Goal: Transaction & Acquisition: Purchase product/service

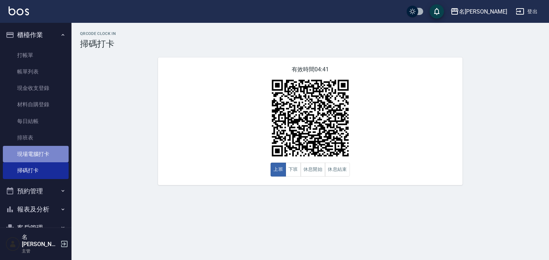
click at [51, 153] on link "現場電腦打卡" at bounding box center [36, 154] width 66 height 16
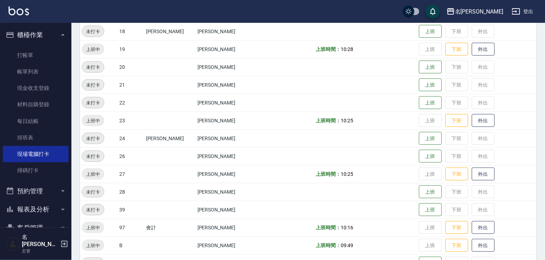
scroll to position [453, 0]
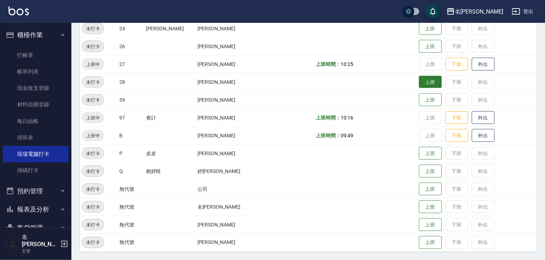
click at [419, 79] on button "上班" at bounding box center [430, 82] width 23 height 13
click at [419, 48] on button "上班" at bounding box center [430, 46] width 23 height 13
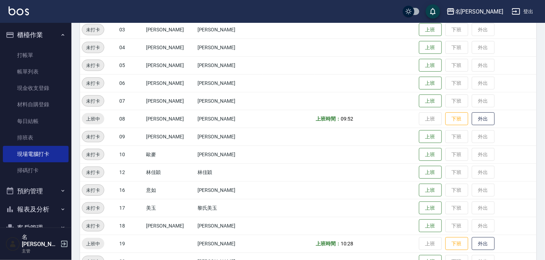
scroll to position [34, 0]
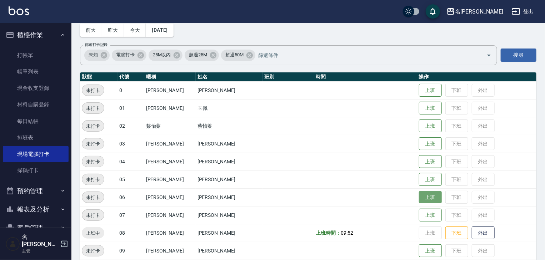
click at [429, 198] on button "上班" at bounding box center [430, 198] width 23 height 13
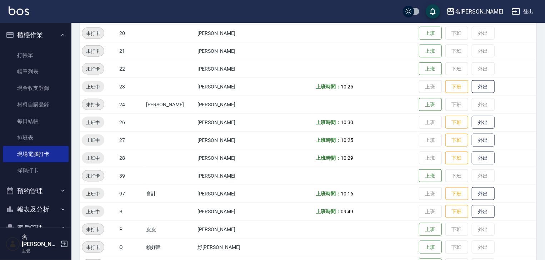
scroll to position [453, 0]
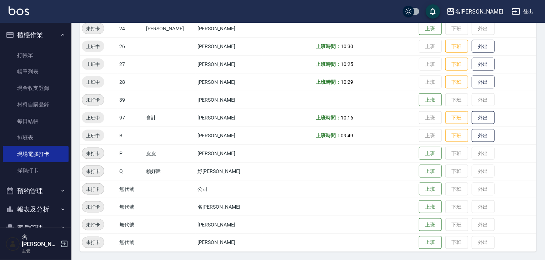
click at [25, 13] on img at bounding box center [19, 10] width 20 height 9
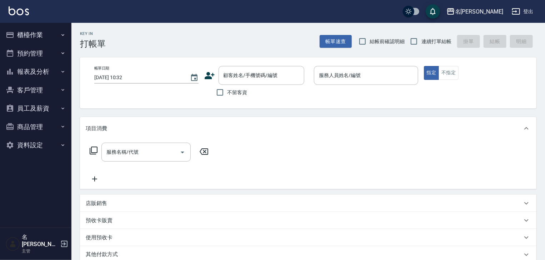
click at [240, 96] on span "不留客資" at bounding box center [238, 93] width 20 height 8
click at [228, 96] on input "不留客資" at bounding box center [220, 92] width 15 height 15
checkbox input "true"
click at [387, 45] on span "結帳前確認明細" at bounding box center [387, 42] width 35 height 8
click at [370, 45] on input "結帳前確認明細" at bounding box center [362, 41] width 15 height 15
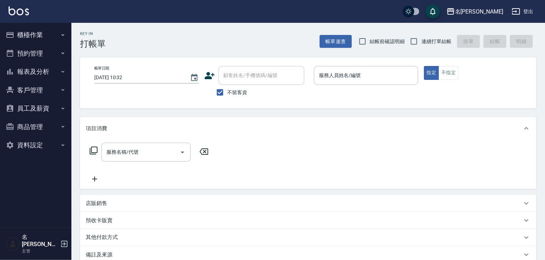
checkbox input "true"
click at [423, 45] on span "連續打單結帳" at bounding box center [437, 42] width 30 height 8
click at [422, 45] on input "連續打單結帳" at bounding box center [414, 41] width 15 height 15
checkbox input "true"
click at [372, 76] on input "服務人員姓名/編號" at bounding box center [366, 75] width 98 height 13
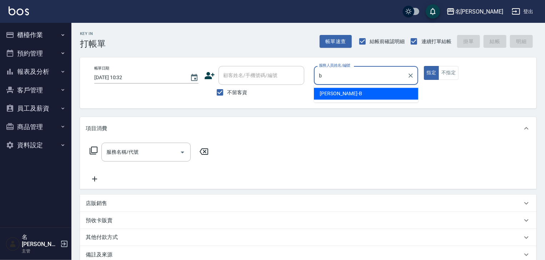
type input "[PERSON_NAME]"
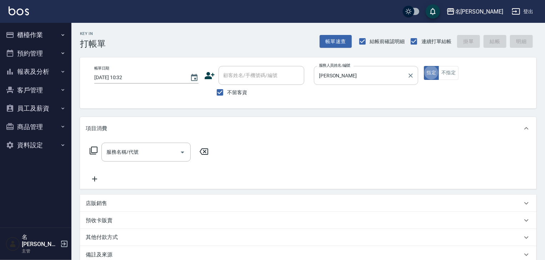
type button "true"
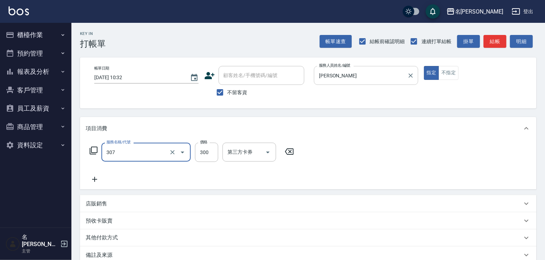
type input "剪髮(307)"
type input "500"
click at [494, 35] on button "結帳" at bounding box center [495, 41] width 23 height 13
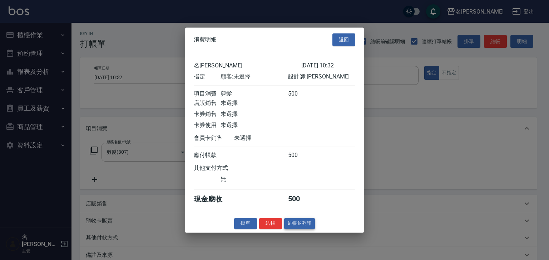
click at [300, 229] on button "結帳並列印" at bounding box center [299, 223] width 31 height 11
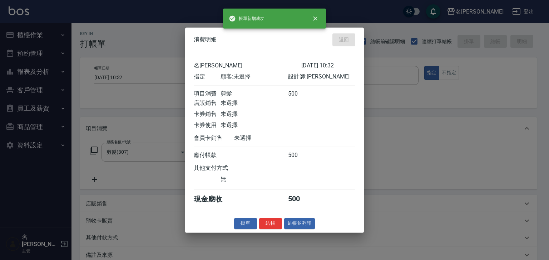
type input "[DATE] 11:10"
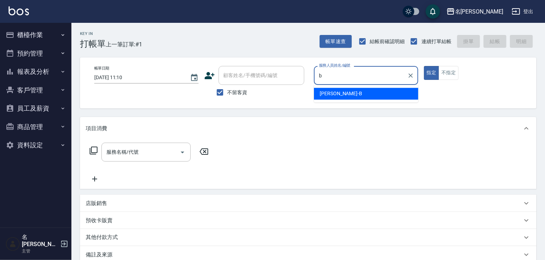
type input "[PERSON_NAME]"
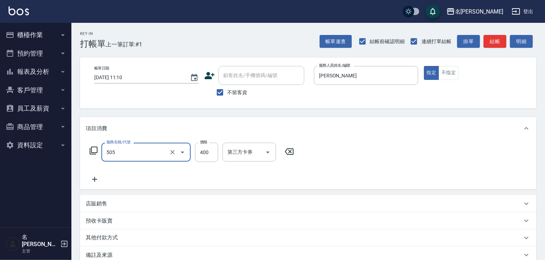
type input "洗髮(505)"
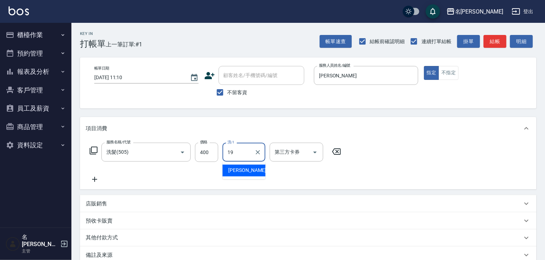
type input "[PERSON_NAME]-19"
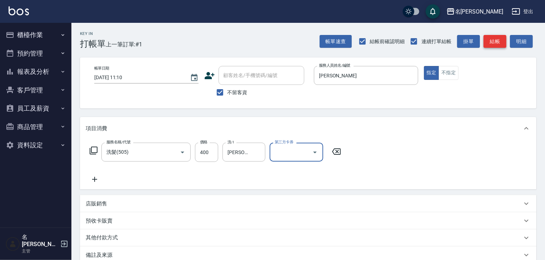
click at [494, 43] on button "結帳" at bounding box center [495, 41] width 23 height 13
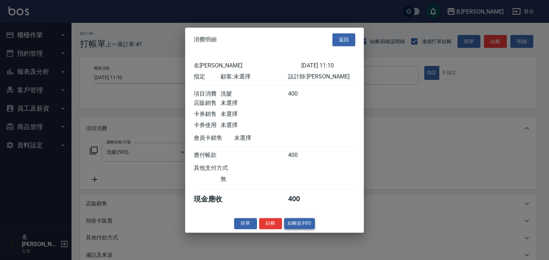
click at [290, 229] on button "結帳並列印" at bounding box center [299, 223] width 31 height 11
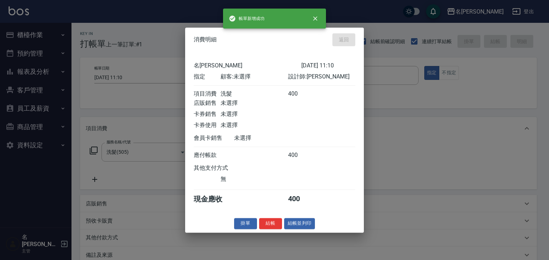
type input "[DATE] 11:13"
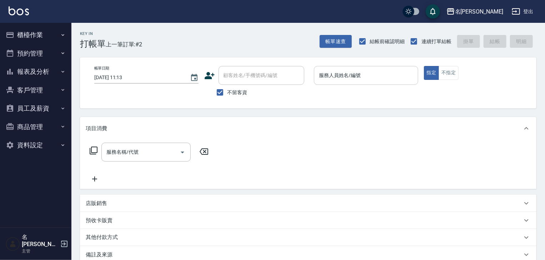
click at [324, 75] on input "服務人員姓名/編號" at bounding box center [366, 75] width 98 height 13
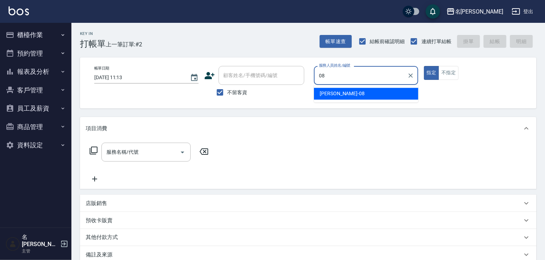
type input "[PERSON_NAME]-08"
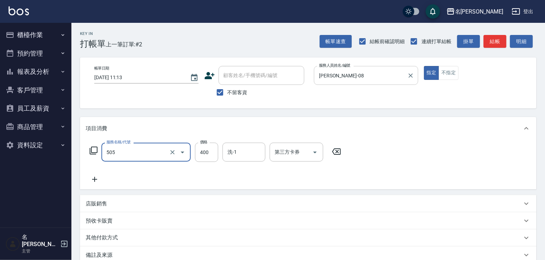
type input "洗髮(505)"
type input "500"
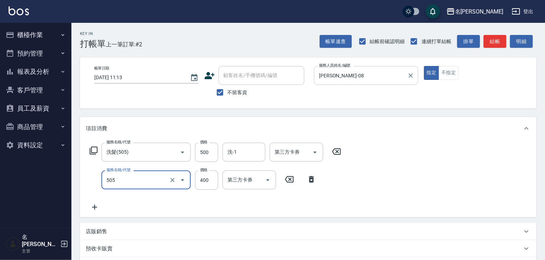
type input "洗髮(505)"
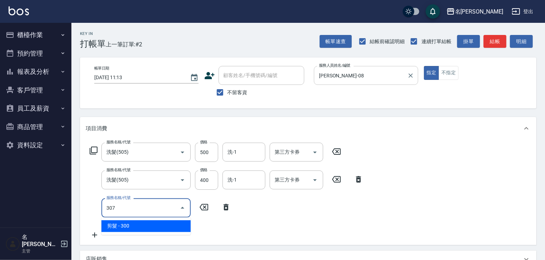
type input "剪髮(307)"
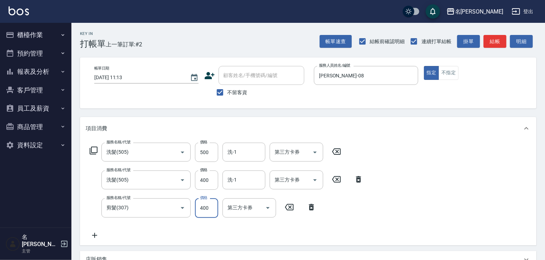
type input "400"
click at [337, 151] on icon at bounding box center [336, 152] width 9 height 6
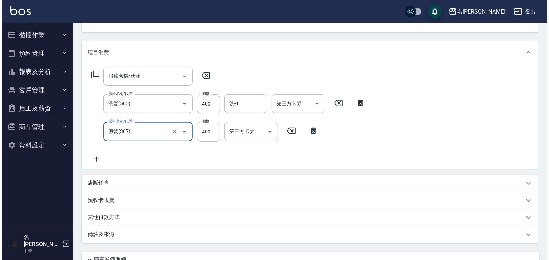
scroll to position [139, 0]
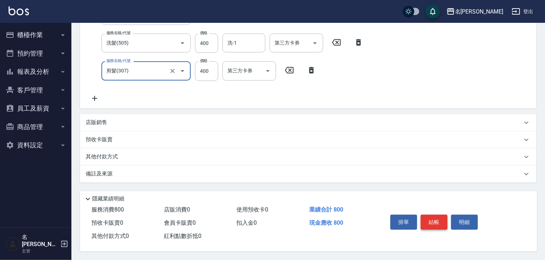
click at [442, 222] on button "結帳" at bounding box center [434, 222] width 27 height 15
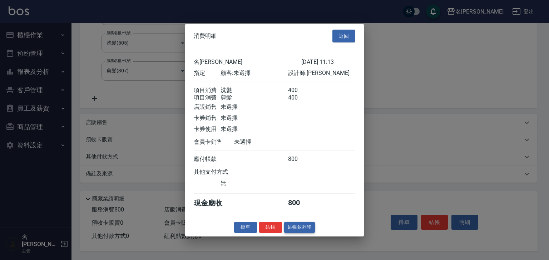
click at [294, 233] on button "結帳並列印" at bounding box center [299, 227] width 31 height 11
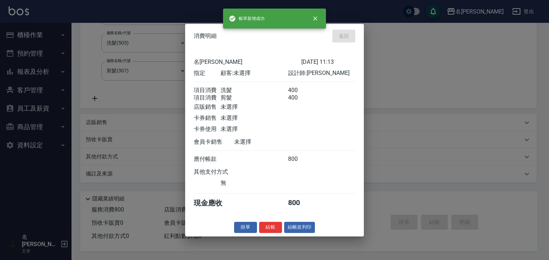
type input "[DATE] 11:37"
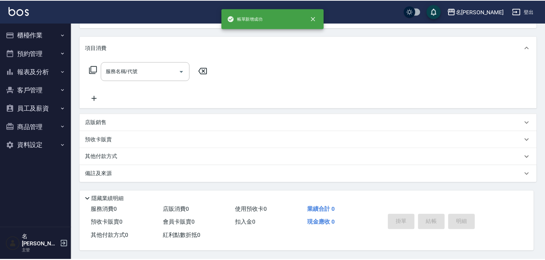
scroll to position [0, 0]
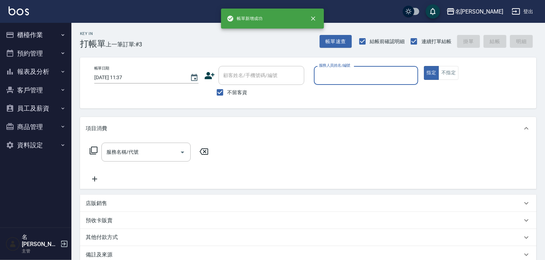
click at [368, 80] on input "服務人員姓名/編號" at bounding box center [366, 75] width 98 height 13
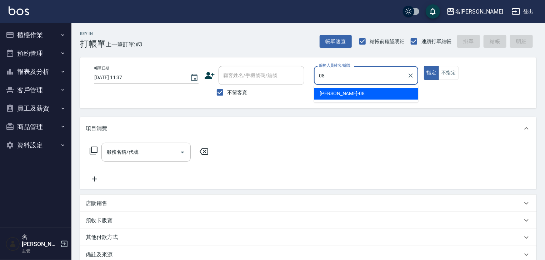
type input "[PERSON_NAME]-08"
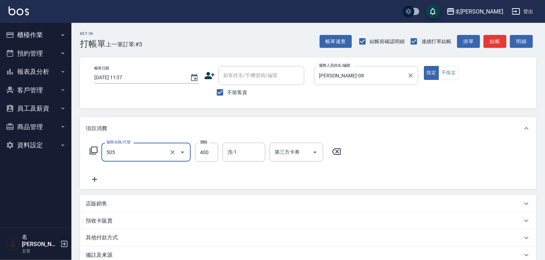
type input "洗髮(505)"
type input "500"
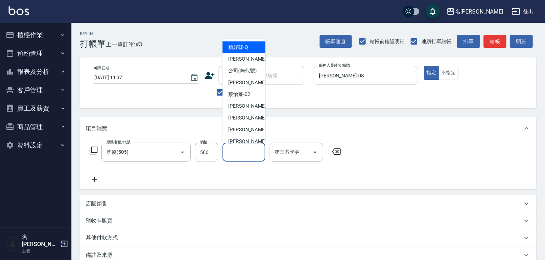
click at [232, 154] on input "洗-1" at bounding box center [244, 152] width 36 height 13
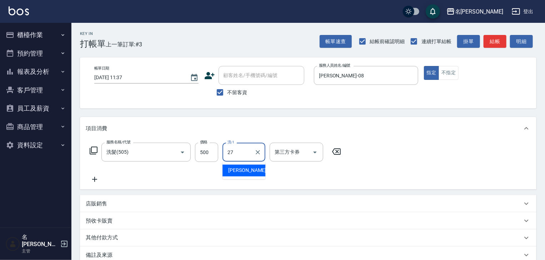
type input "[PERSON_NAME]-27"
click at [96, 178] on icon at bounding box center [95, 179] width 18 height 9
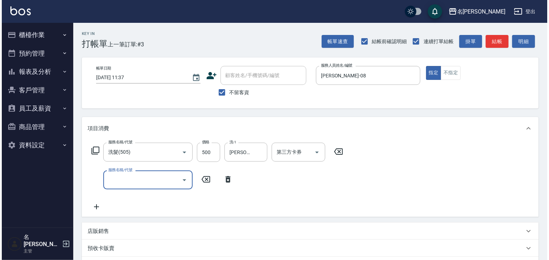
scroll to position [111, 0]
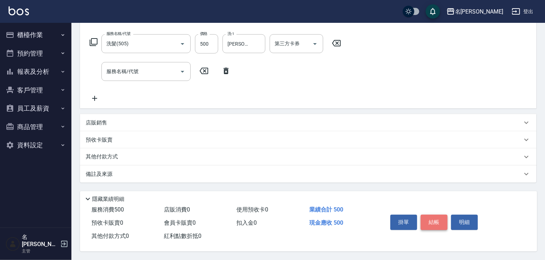
click at [429, 220] on button "結帳" at bounding box center [434, 222] width 27 height 15
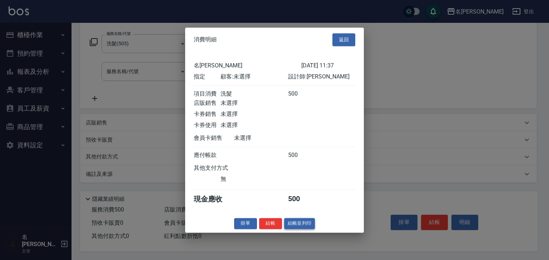
click at [296, 224] on button "結帳並列印" at bounding box center [299, 223] width 31 height 11
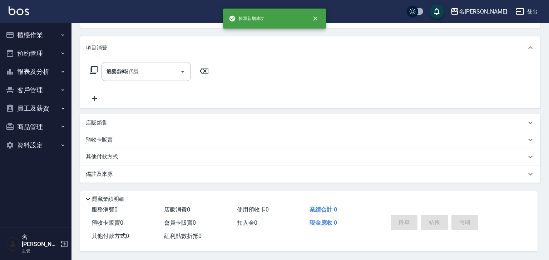
type input "[DATE] 11:38"
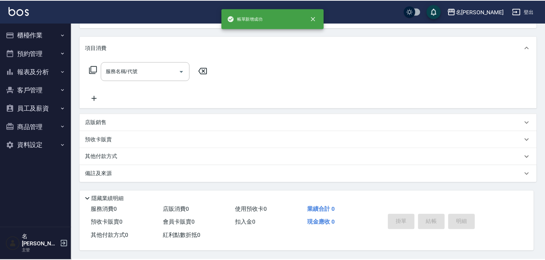
scroll to position [0, 0]
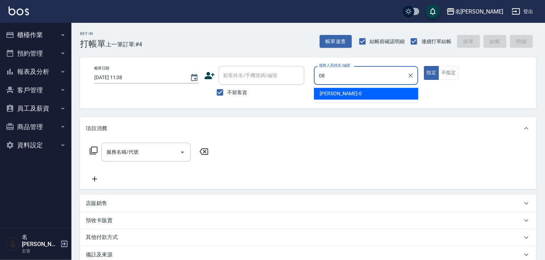
type input "[PERSON_NAME]-08"
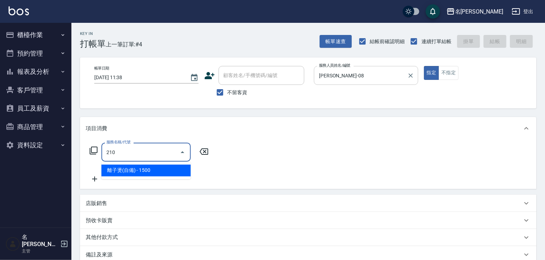
type input "離子燙(自備)(210)"
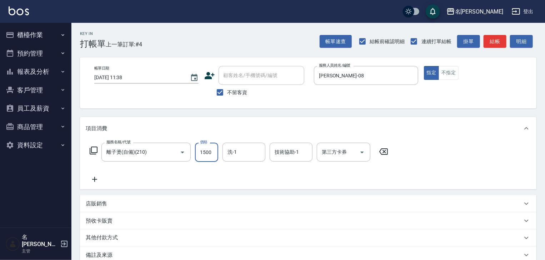
click at [382, 155] on icon at bounding box center [383, 152] width 9 height 6
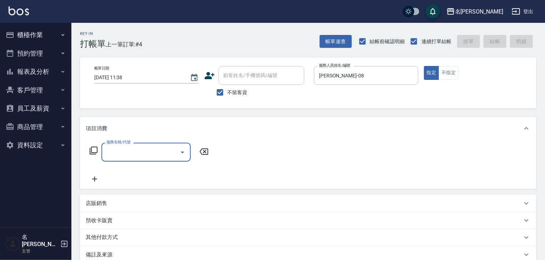
click at [143, 153] on input "服務名稱/代號" at bounding box center [141, 152] width 72 height 13
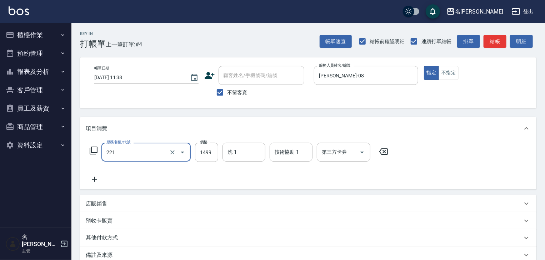
type input "冷燙自購1499↓(221)"
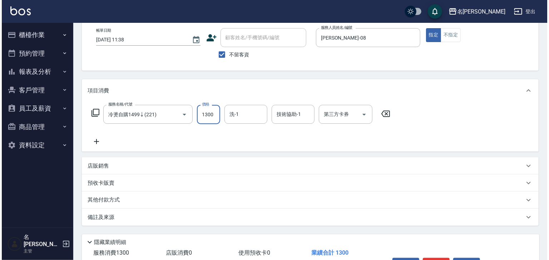
scroll to position [84, 0]
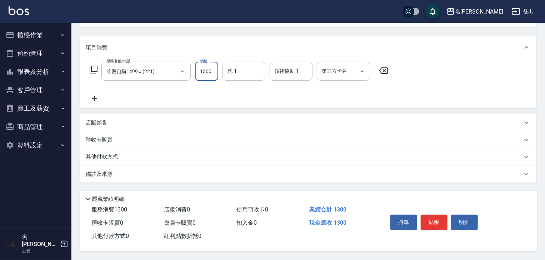
type input "1300"
click at [449, 219] on div "掛單 結帳 明細" at bounding box center [434, 223] width 93 height 23
click at [444, 220] on button "結帳" at bounding box center [434, 222] width 27 height 15
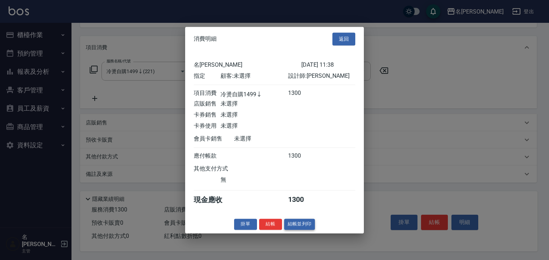
click at [312, 230] on button "結帳並列印" at bounding box center [299, 224] width 31 height 11
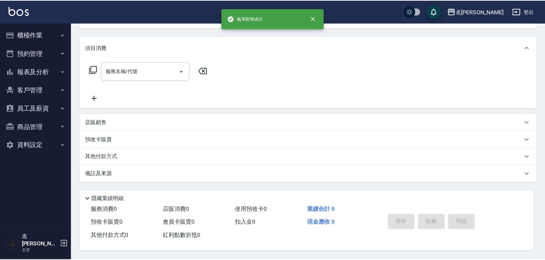
scroll to position [0, 0]
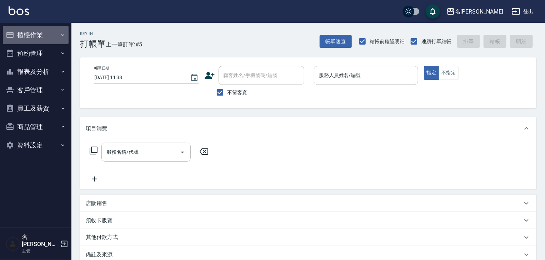
click at [30, 40] on button "櫃檯作業" at bounding box center [36, 35] width 66 height 19
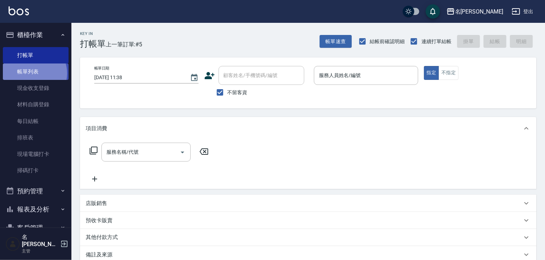
click at [33, 74] on link "帳單列表" at bounding box center [36, 72] width 66 height 16
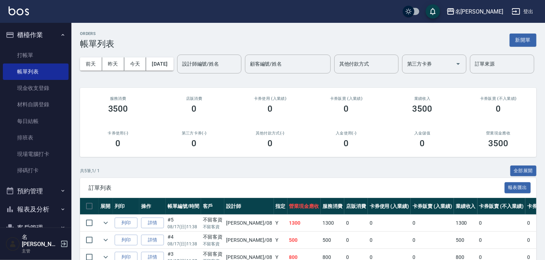
scroll to position [94, 0]
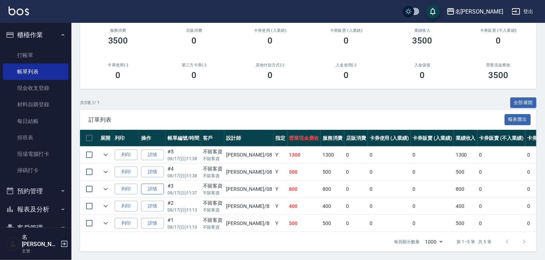
click at [157, 186] on link "詳情" at bounding box center [152, 189] width 23 height 11
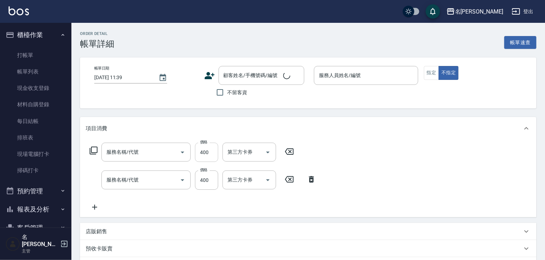
type input "[DATE] 11:37"
checkbox input "true"
type input "[PERSON_NAME]-08"
type input "剪髮(307)"
type input "洗髮(505)"
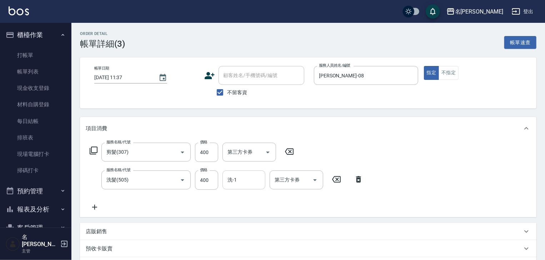
click at [247, 180] on input "洗-1" at bounding box center [244, 180] width 36 height 13
type input "[PERSON_NAME]-28"
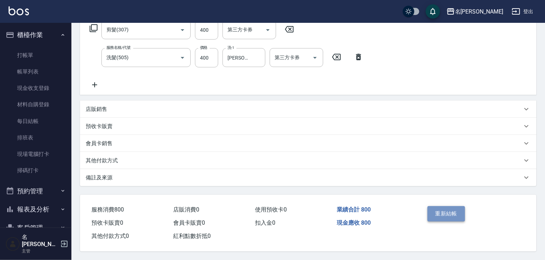
click at [448, 207] on button "重新結帳" at bounding box center [447, 214] width 38 height 15
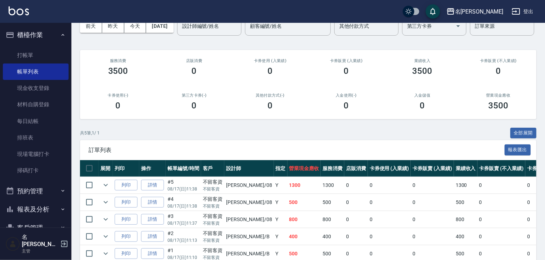
scroll to position [94, 0]
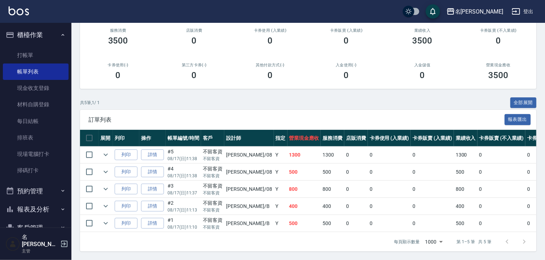
click at [23, 13] on img at bounding box center [19, 10] width 20 height 9
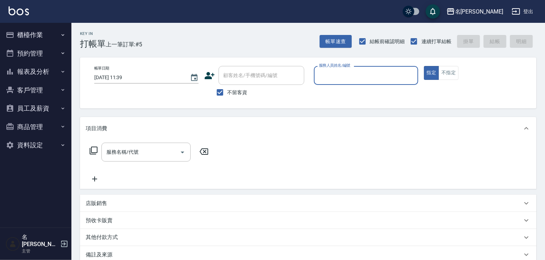
type input "ㄖ"
type input "[PERSON_NAME]"
type button "true"
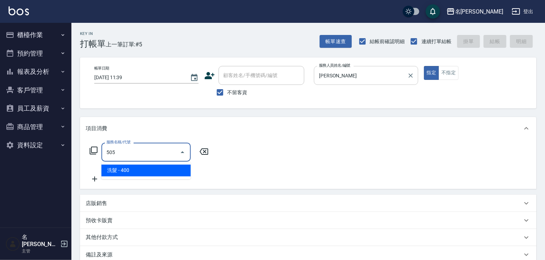
type input "洗髮(505)"
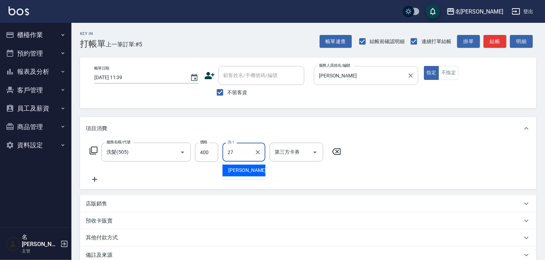
type input "[PERSON_NAME]-27"
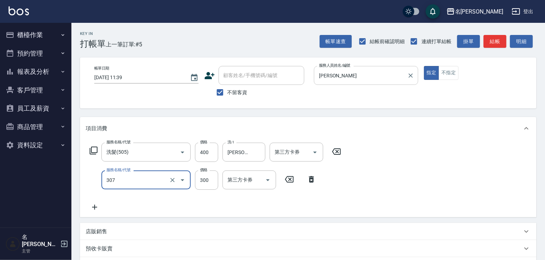
type input "剪髮(307)"
type input "500"
click at [488, 33] on div "Key In 打帳單 上一筆訂單:#5 帳單速查 結帳前確認明細 連續打單結帳 掛單 結帳 明細" at bounding box center [303, 36] width 465 height 26
click at [490, 36] on button "結帳" at bounding box center [495, 41] width 23 height 13
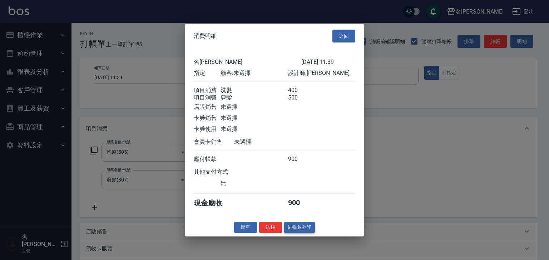
click at [305, 231] on button "結帳並列印" at bounding box center [299, 227] width 31 height 11
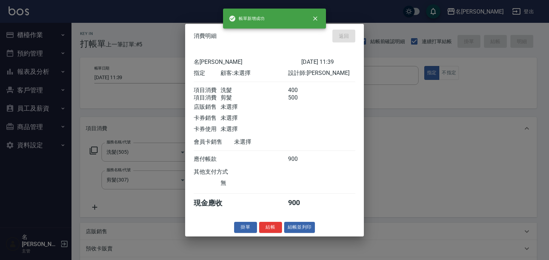
type input "[DATE] 11:50"
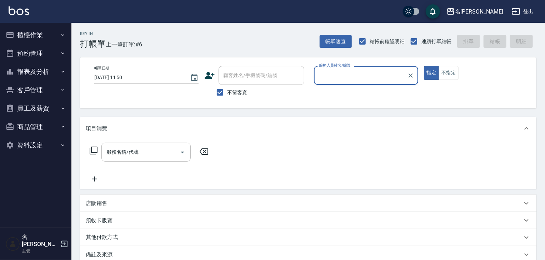
type input "ㄖ"
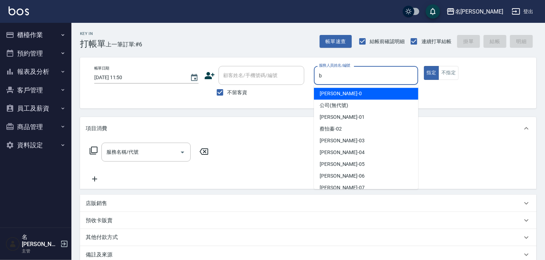
type input "[PERSON_NAME]"
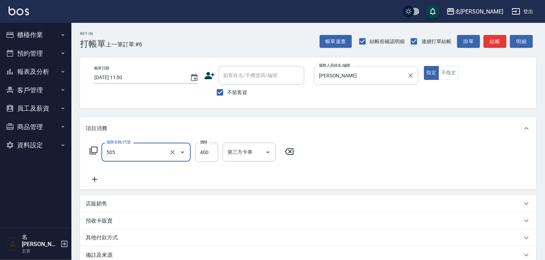
type input "洗髮(505)"
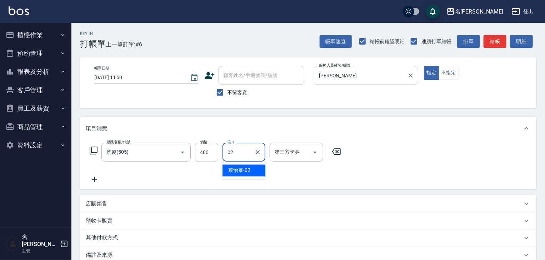
type input "0"
type input "[PERSON_NAME]筑-26"
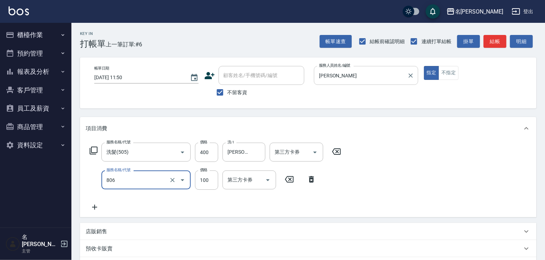
type input "電棒(806)"
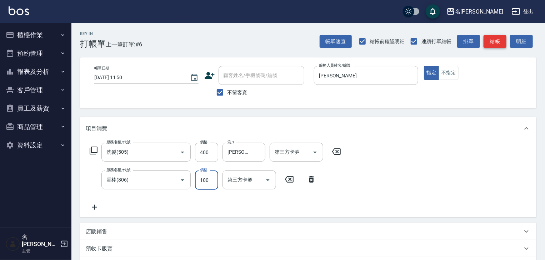
click at [492, 43] on button "結帳" at bounding box center [495, 41] width 23 height 13
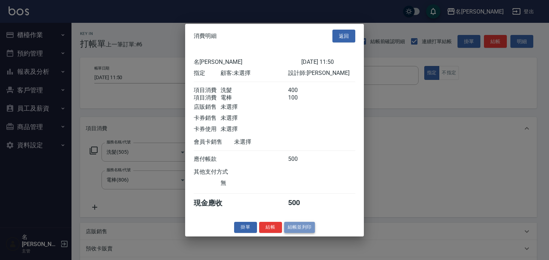
click at [312, 230] on button "結帳並列印" at bounding box center [299, 227] width 31 height 11
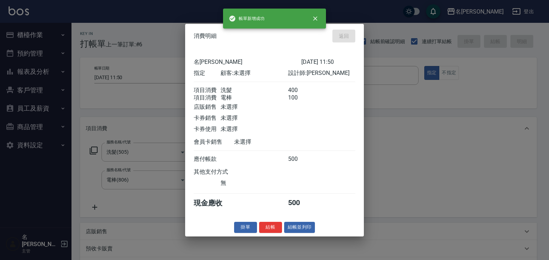
type input "[DATE] 12:01"
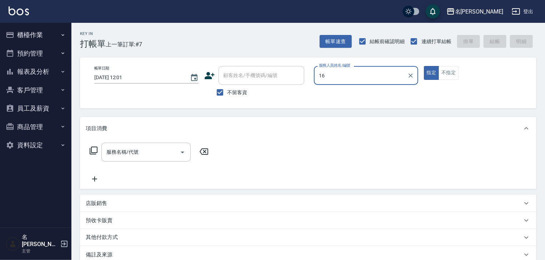
type input "意如-16"
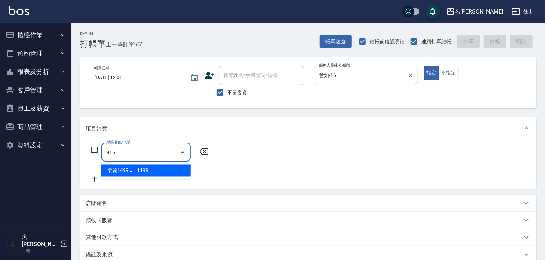
type input "染髮1499↓(416)"
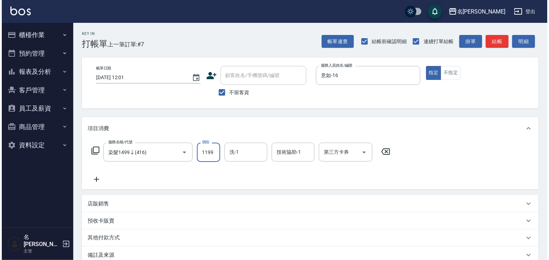
scroll to position [84, 0]
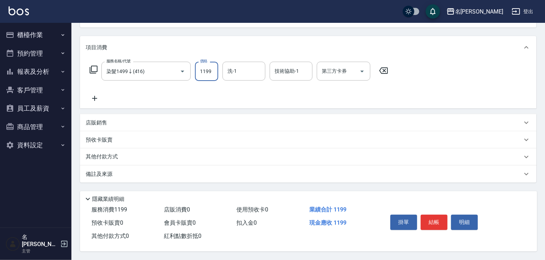
type input "1199"
click at [436, 228] on div "掛單 結帳 明細" at bounding box center [434, 223] width 93 height 23
click at [442, 222] on button "結帳" at bounding box center [434, 222] width 27 height 15
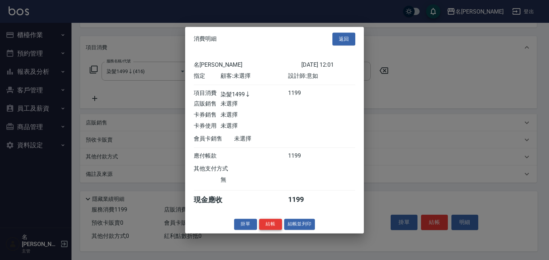
click at [262, 229] on button "結帳" at bounding box center [270, 224] width 23 height 11
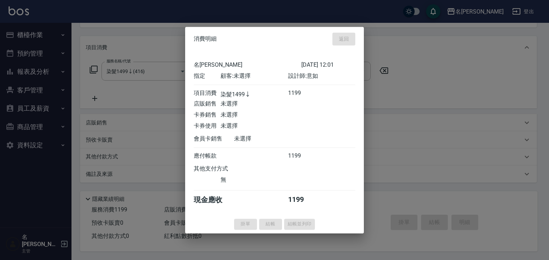
type input "[DATE] 12:13"
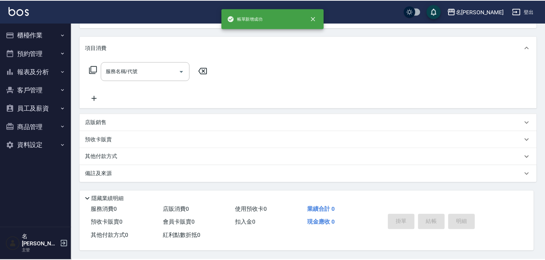
scroll to position [0, 0]
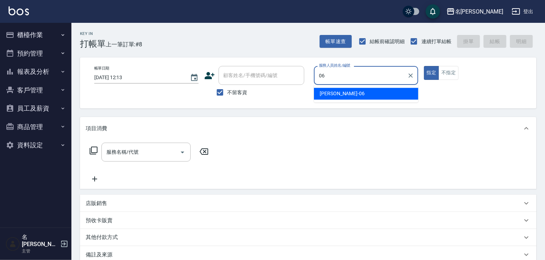
type input "[PERSON_NAME]-06"
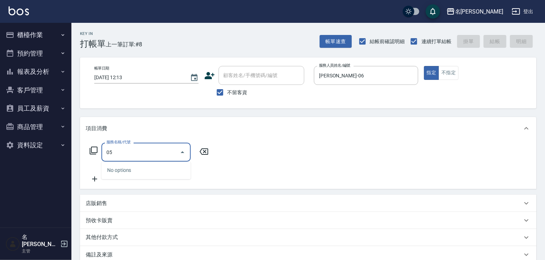
type input "0"
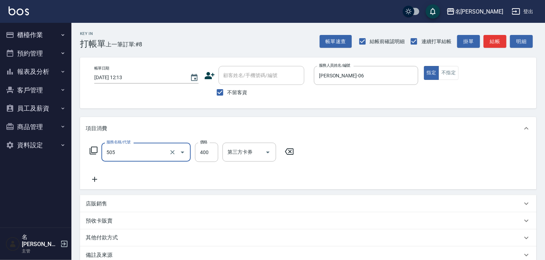
type input "洗髮(505)"
